Goal: Find contact information: Find contact information

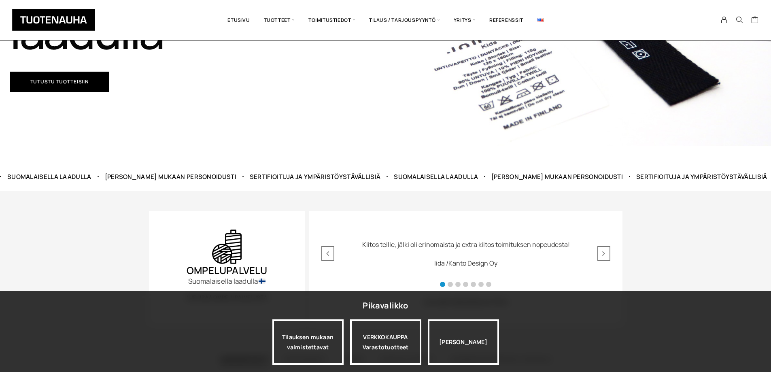
scroll to position [243, 0]
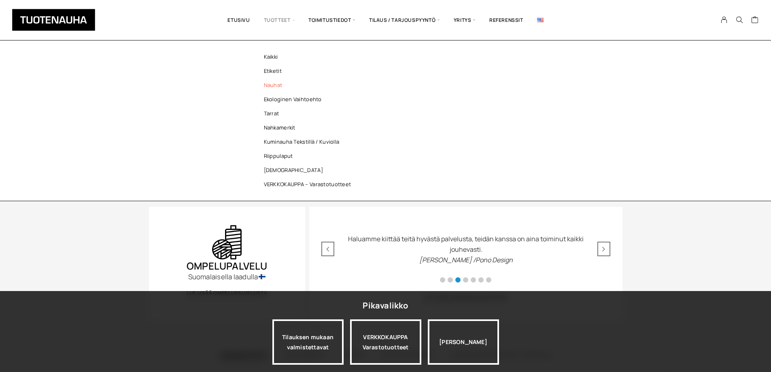
click at [274, 85] on link "Nauhat" at bounding box center [309, 85] width 117 height 14
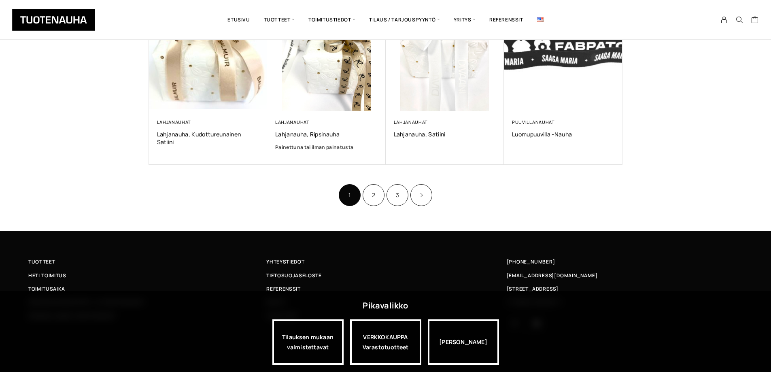
scroll to position [543, 0]
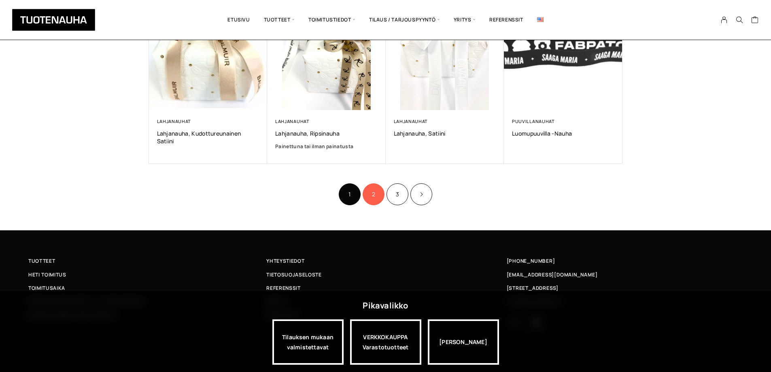
click at [378, 191] on link "2" at bounding box center [374, 194] width 22 height 22
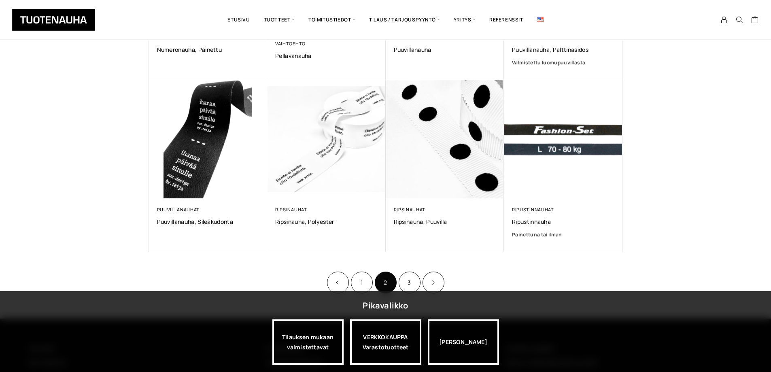
scroll to position [535, 0]
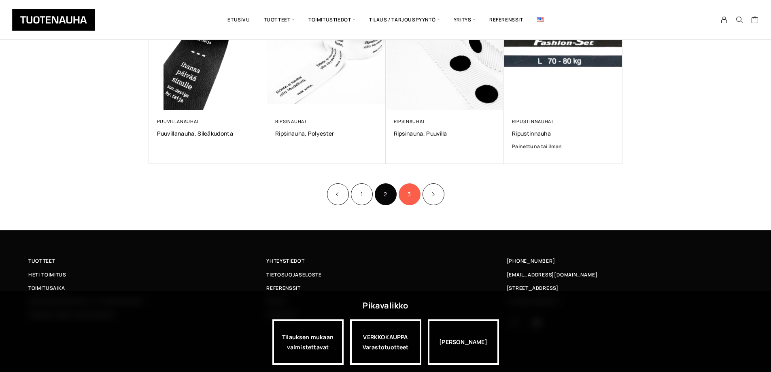
click at [408, 191] on link "3" at bounding box center [410, 194] width 22 height 22
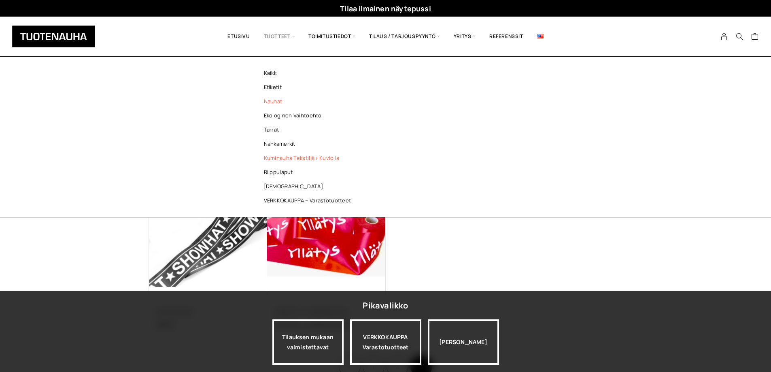
click at [290, 158] on link "Kuminauha tekstillä / kuviolla" at bounding box center [309, 158] width 117 height 14
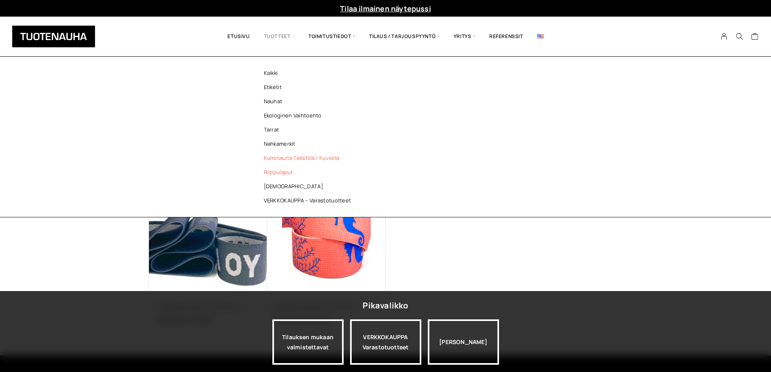
click at [280, 174] on link "Riippulaput" at bounding box center [309, 172] width 117 height 14
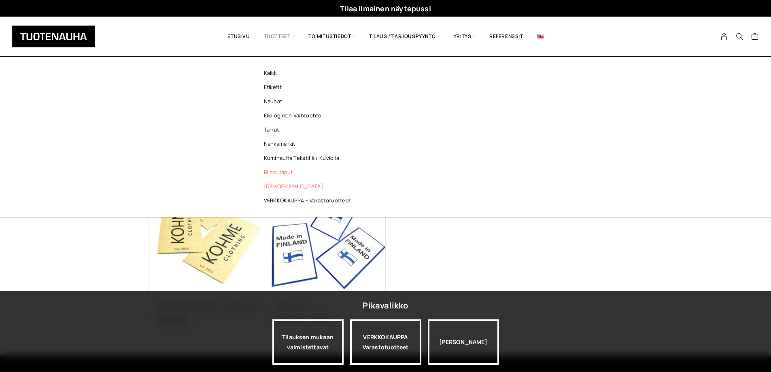
click at [270, 186] on link "[DEMOGRAPHIC_DATA]" at bounding box center [309, 186] width 117 height 14
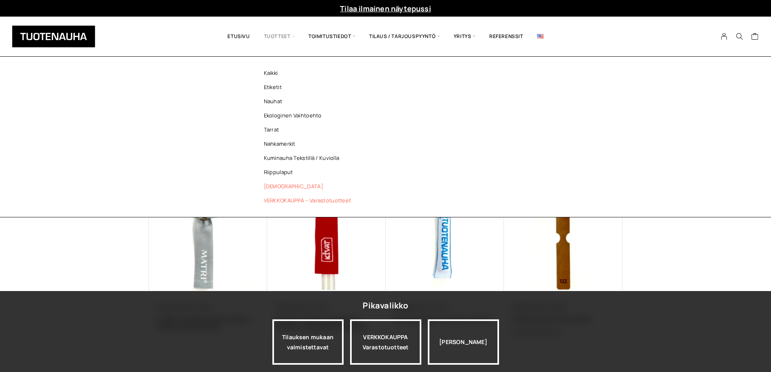
click at [294, 198] on link "VERKKOKAUPPA – Varastotuotteet" at bounding box center [309, 200] width 117 height 14
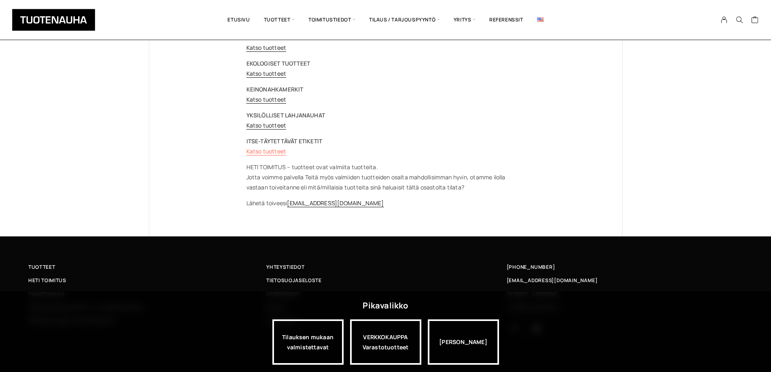
scroll to position [40, 0]
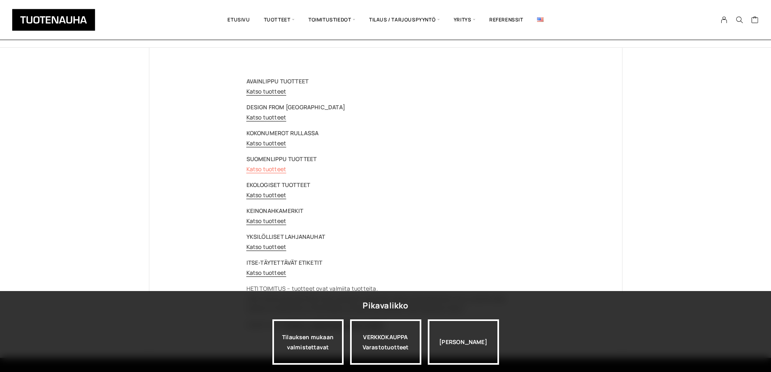
click at [259, 169] on link "Katso tuotteet" at bounding box center [266, 169] width 40 height 8
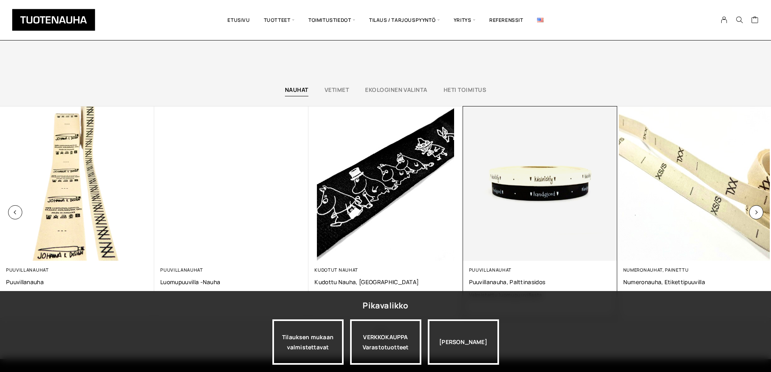
scroll to position [2145, 0]
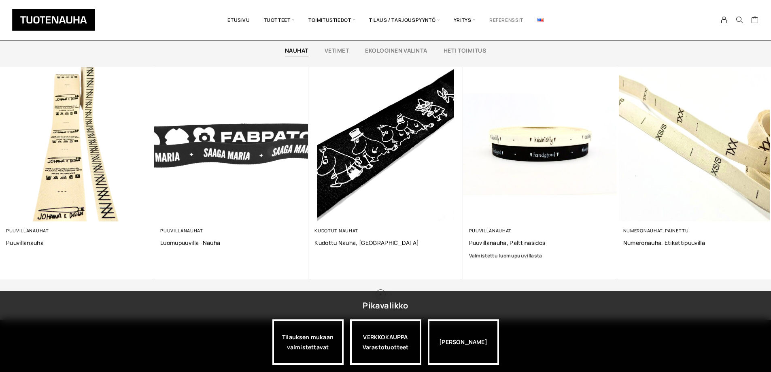
click at [500, 21] on link "Referenssit" at bounding box center [506, 20] width 48 height 28
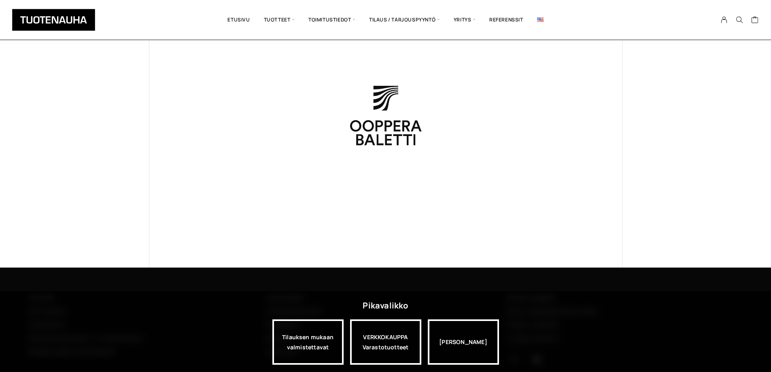
scroll to position [535, 0]
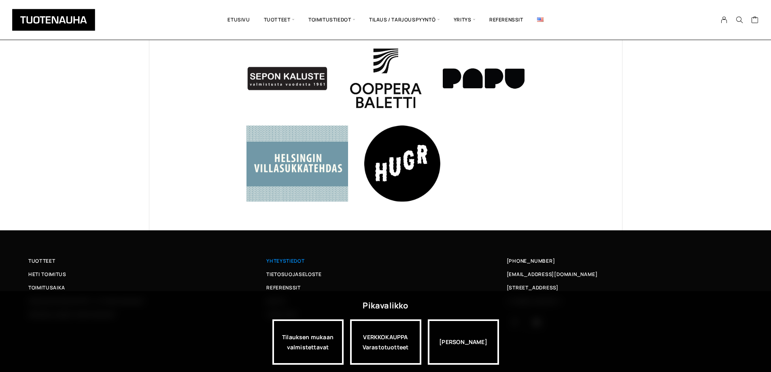
click at [282, 262] on span "Yhteystiedot" at bounding box center [285, 261] width 38 height 8
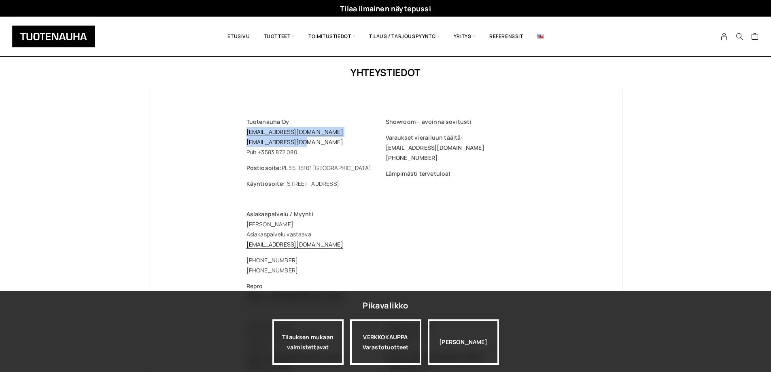
drag, startPoint x: 237, startPoint y: 133, endPoint x: 320, endPoint y: 143, distance: 83.6
click at [320, 143] on div "Tuotenauha Oy [EMAIL_ADDRESS][DOMAIN_NAME] [EMAIL_ADDRESS][DOMAIN_NAME] Puh. [P…" at bounding box center [385, 376] width 311 height 577
